Goal: Task Accomplishment & Management: Manage account settings

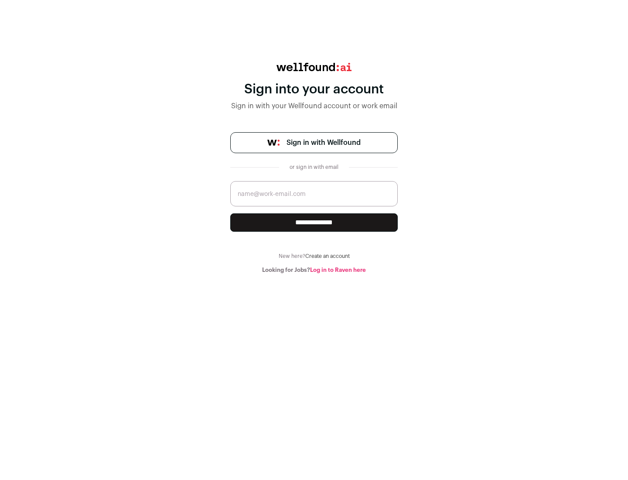
click at [323, 143] on span "Sign in with Wellfound" at bounding box center [324, 142] width 74 height 10
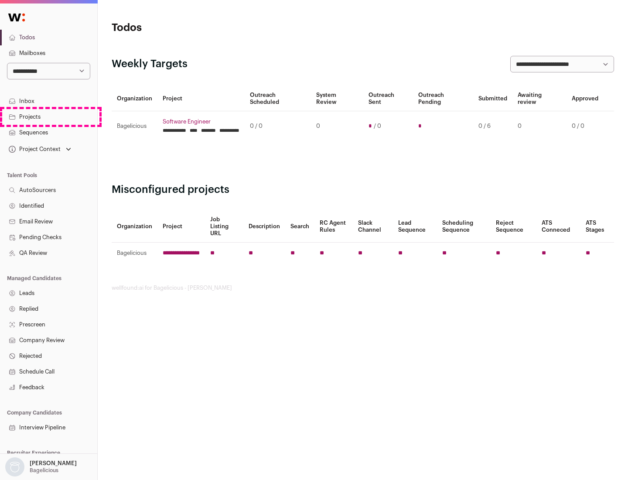
click at [48, 117] on link "Projects" at bounding box center [48, 117] width 97 height 16
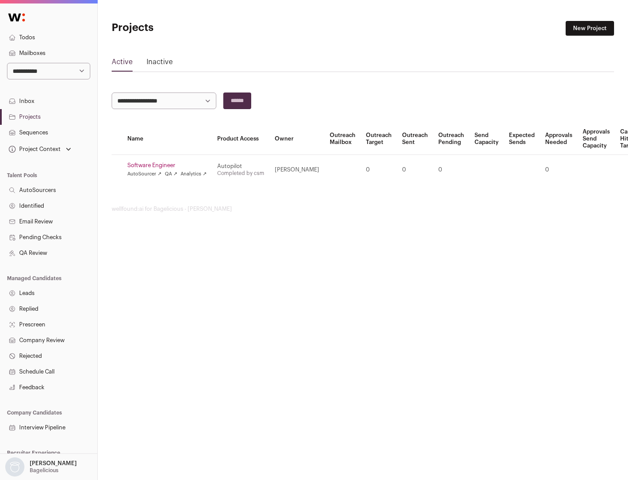
click at [170, 165] on link "Software Engineer" at bounding box center [166, 165] width 79 height 7
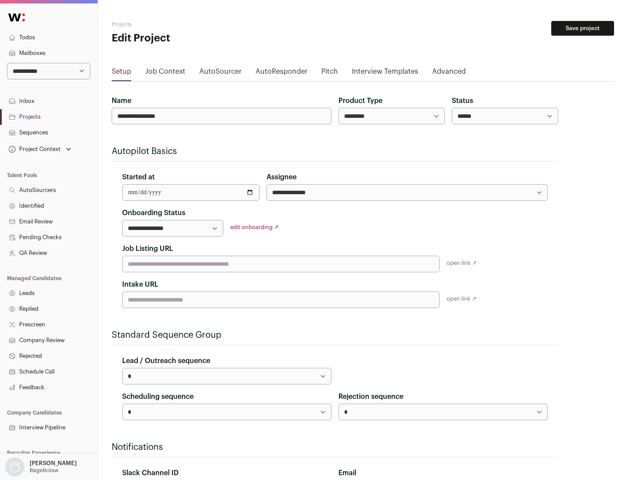
click at [583, 28] on button "Save project" at bounding box center [583, 28] width 63 height 15
